Goal: Find specific page/section: Find specific page/section

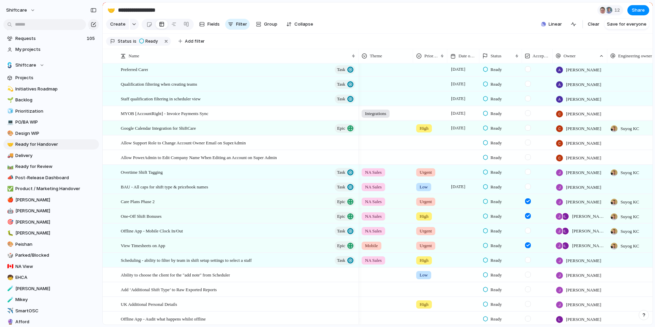
scroll to position [331, 0]
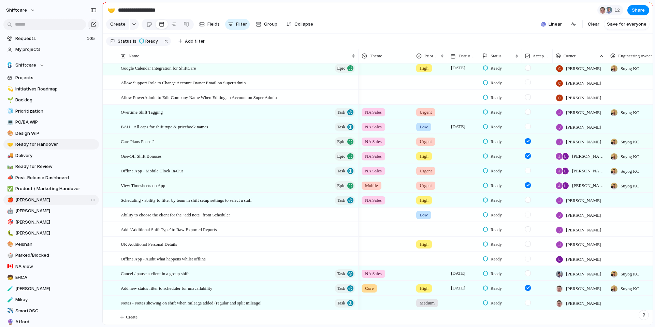
click at [58, 199] on span "[PERSON_NAME]" at bounding box center [55, 200] width 81 height 7
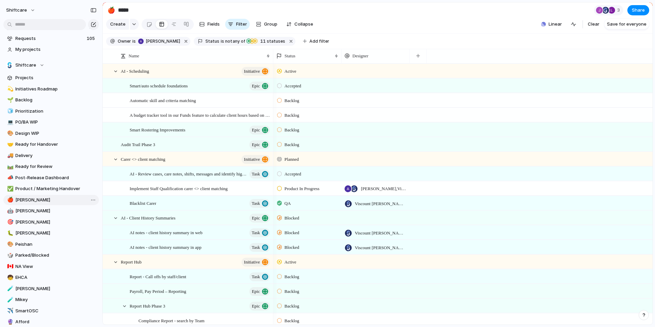
type input "*****"
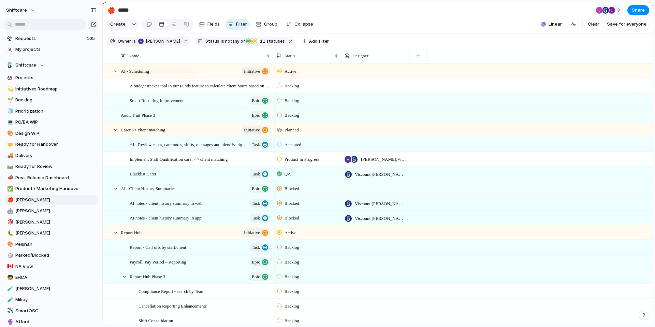
click at [284, 178] on div "QA" at bounding box center [285, 174] width 16 height 8
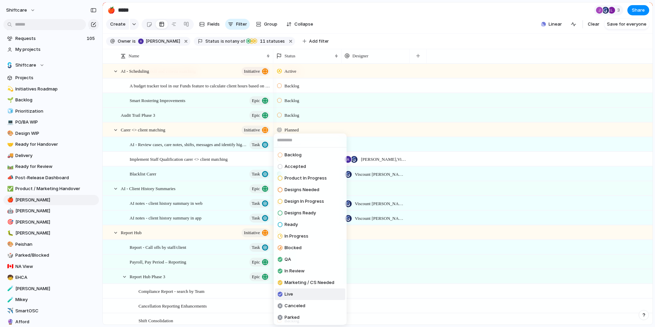
click at [300, 294] on li "Live" at bounding box center [310, 294] width 70 height 12
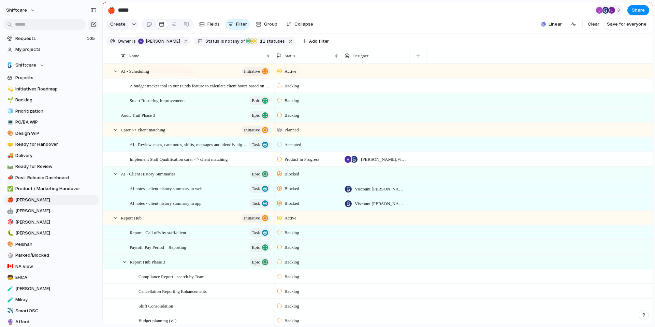
click at [301, 292] on div "Backlog" at bounding box center [289, 291] width 24 height 8
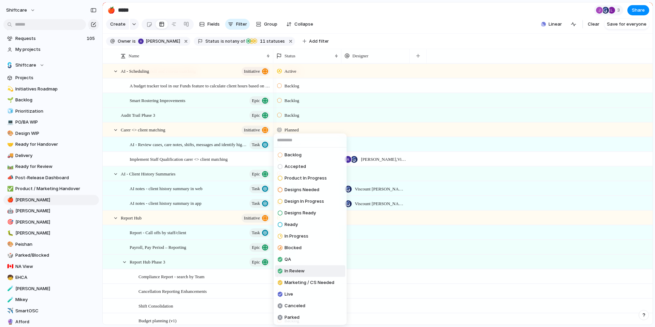
click at [499, 226] on div "Backlog Accepted Product In Progress Designs Needed Design In Progress Designs …" at bounding box center [327, 163] width 655 height 327
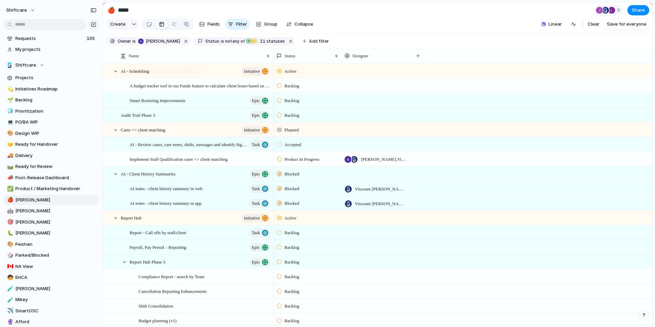
click at [299, 159] on div "Product In Progress" at bounding box center [308, 158] width 68 height 12
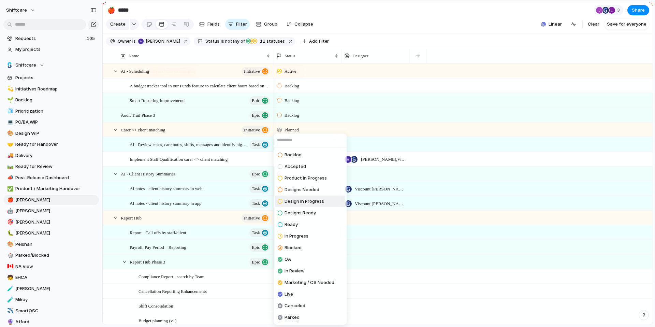
click at [465, 226] on div "Backlog Accepted Product In Progress Designs Needed Design In Progress Designs …" at bounding box center [327, 163] width 655 height 327
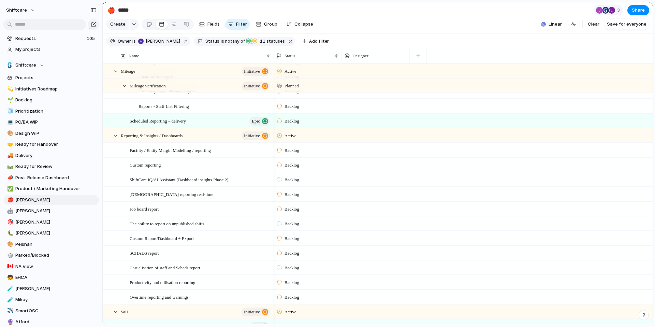
scroll to position [698, 0]
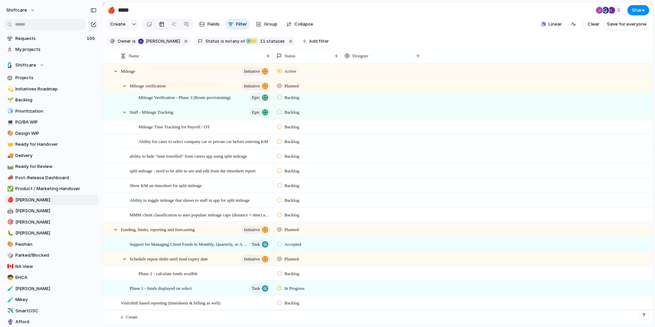
click at [304, 288] on span "In Progress" at bounding box center [295, 288] width 20 height 7
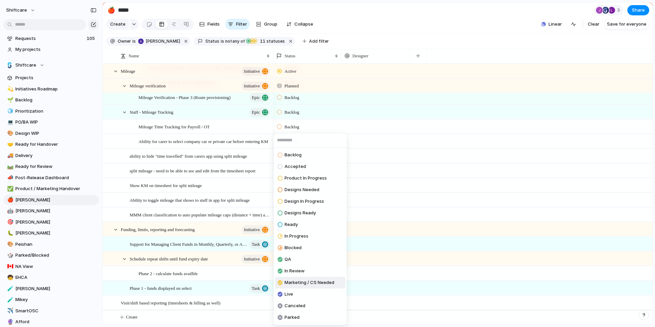
click at [447, 239] on div "Backlog Accepted Product In Progress Designs Needed Design In Progress Designs …" at bounding box center [327, 163] width 655 height 327
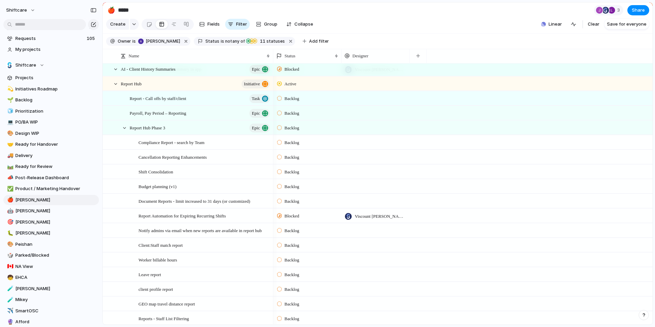
scroll to position [0, 0]
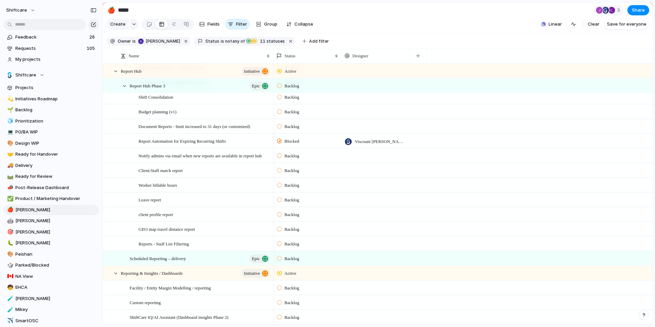
drag, startPoint x: 102, startPoint y: 52, endPoint x: 194, endPoint y: 56, distance: 91.5
